Goal: Find contact information: Find contact information

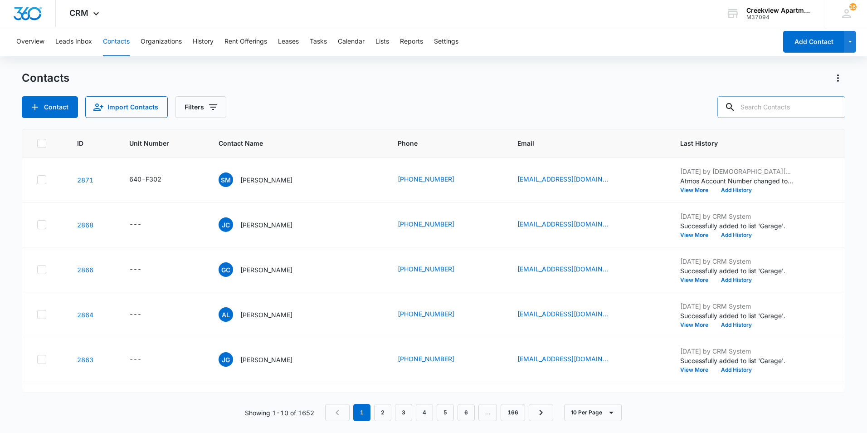
type input "0"
type input "q102"
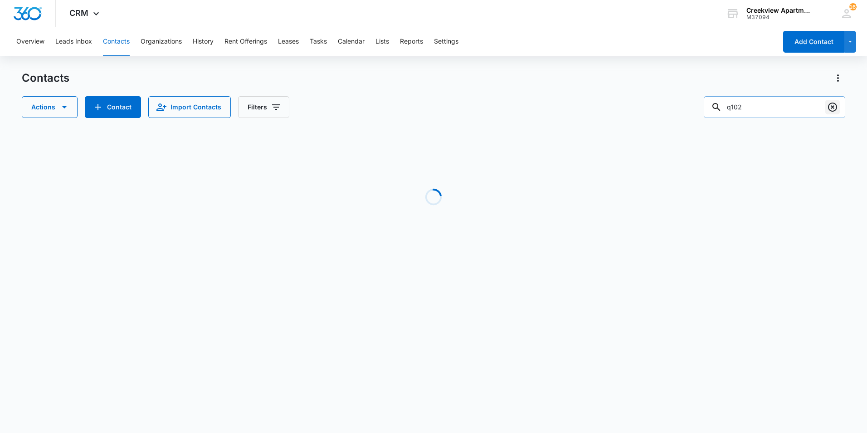
click at [828, 106] on icon "Clear" at bounding box center [832, 107] width 11 height 11
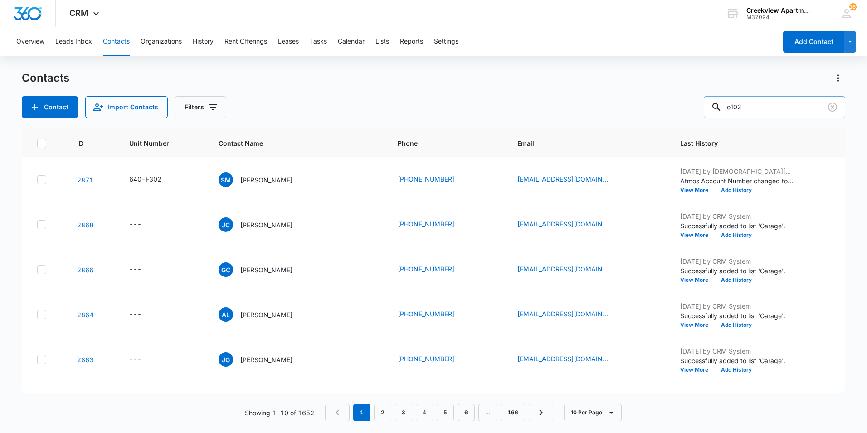
type input "o102"
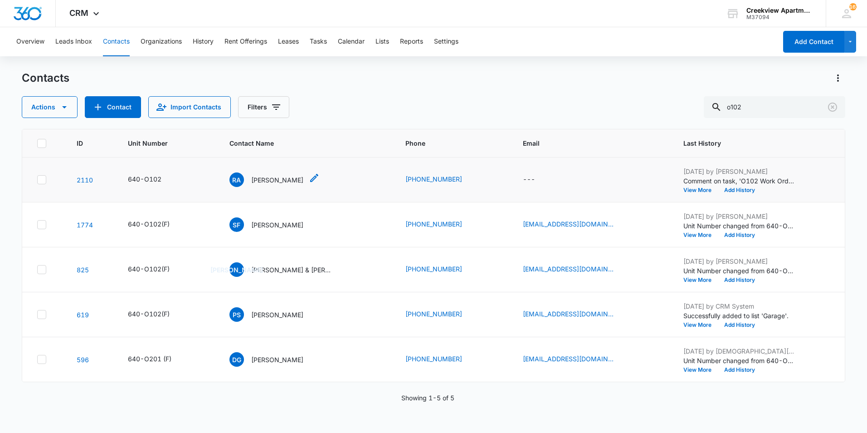
click at [249, 177] on div "RA [PERSON_NAME]" at bounding box center [266, 179] width 74 height 15
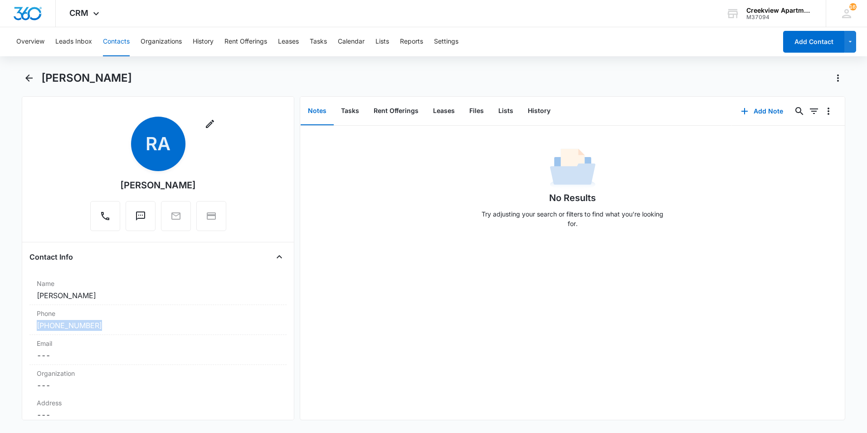
drag, startPoint x: 82, startPoint y: 331, endPoint x: 16, endPoint y: 326, distance: 65.9
click at [16, 326] on main "[PERSON_NAME] Remove RA [PERSON_NAME] Contact Info Name Cancel Save Changes [PE…" at bounding box center [433, 251] width 867 height 360
drag, startPoint x: 16, startPoint y: 326, endPoint x: 73, endPoint y: 326, distance: 56.7
copy link "[PHONE_NUMBER]"
click at [26, 69] on div "Overview Leads Inbox Contacts Organizations History Rent Offerings Leases Tasks…" at bounding box center [433, 229] width 867 height 404
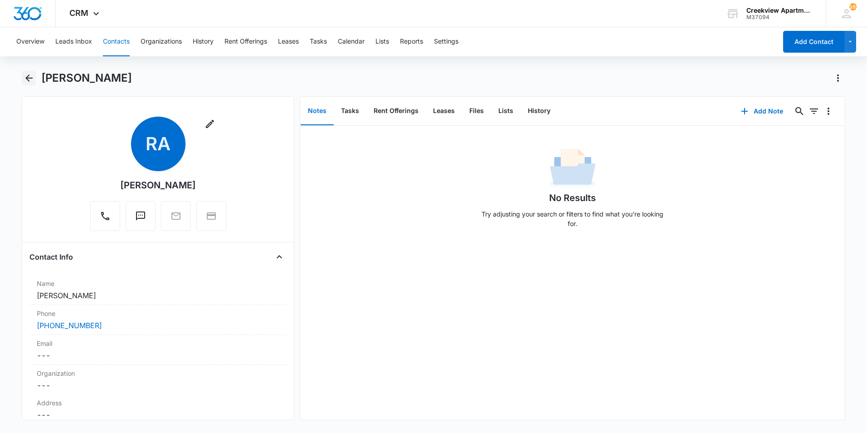
click at [27, 71] on button "Back" at bounding box center [29, 78] width 14 height 15
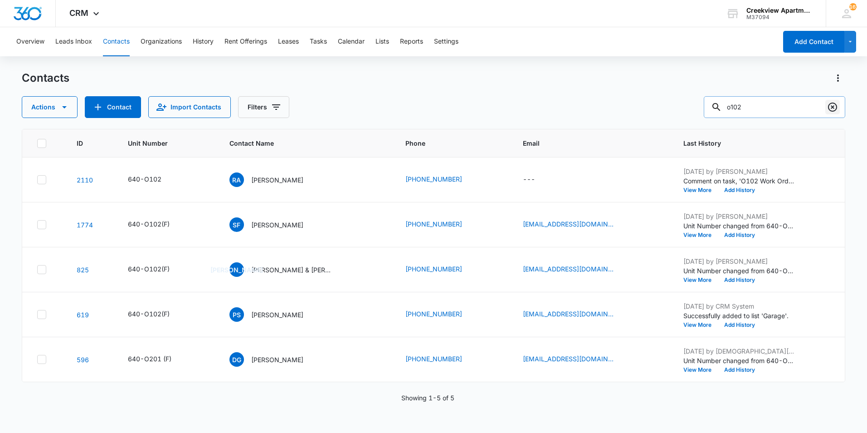
click at [833, 111] on icon "Clear" at bounding box center [832, 106] width 9 height 9
